Goal: Task Accomplishment & Management: Manage account settings

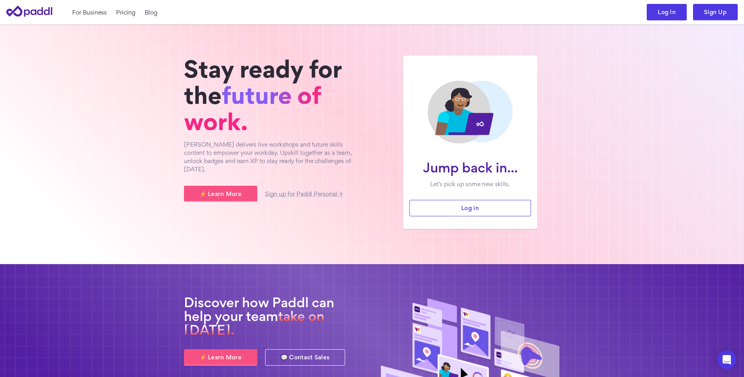
click at [665, 10] on link "Log In" at bounding box center [667, 12] width 40 height 16
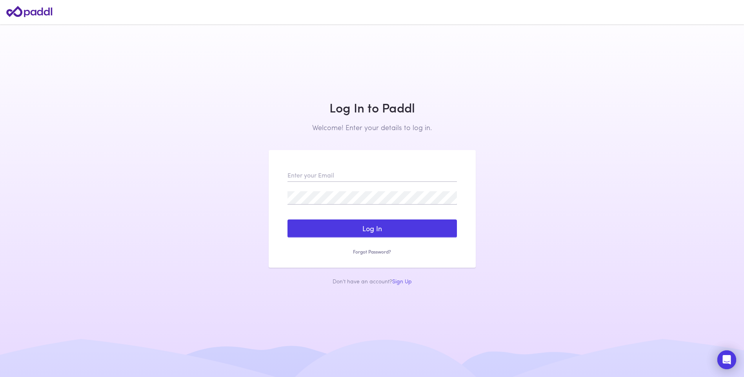
click at [596, 137] on main "Log In to Paddl Welcome! Enter your details to log in. Sign Up to Paddl Welcome…" at bounding box center [372, 188] width 744 height 377
click at [329, 171] on input "email" at bounding box center [372, 175] width 169 height 13
type input "connie.lu@arabbank.com.au"
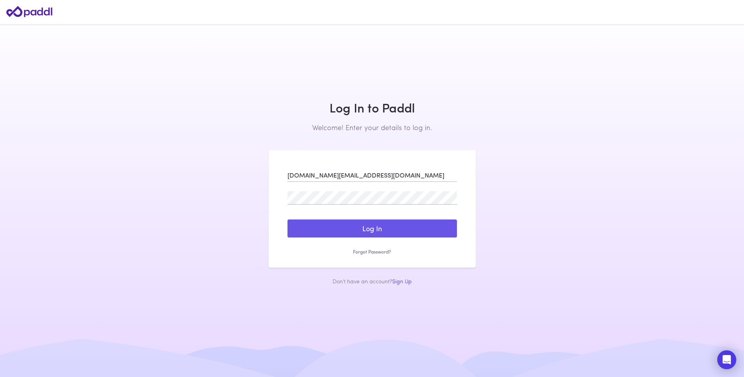
click at [363, 222] on button "Log In" at bounding box center [372, 229] width 169 height 18
